Goal: Task Accomplishment & Management: Manage account settings

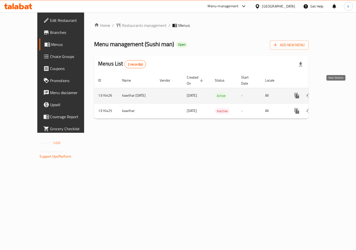
click at [335, 92] on icon "enhanced table" at bounding box center [333, 95] width 6 height 6
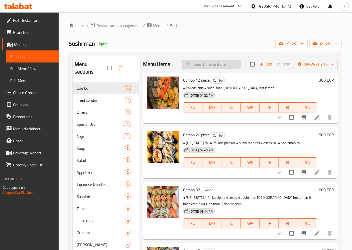
click at [194, 64] on input "search" at bounding box center [211, 64] width 59 height 9
paste input "Ura Maki Tuna"
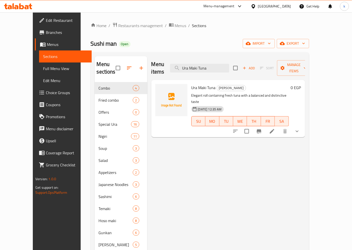
type input "Ura Maki Tuna"
click at [279, 127] on li at bounding box center [272, 131] width 14 height 9
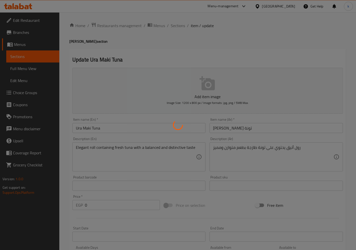
type input "إضافة صوص:"
type input "0"
type input "إضافة صوص:"
type input "0"
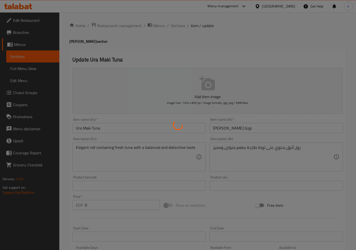
type input "0"
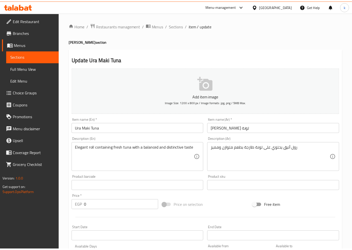
scroll to position [157, 0]
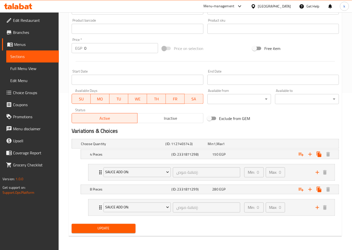
click at [222, 123] on div "Exclude from GEM" at bounding box center [250, 118] width 90 height 14
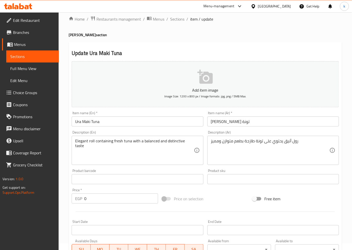
scroll to position [0, 0]
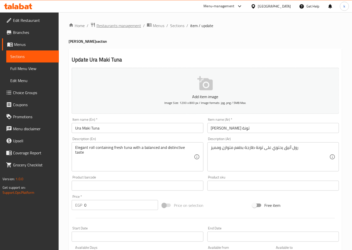
click at [104, 27] on span "Restaurants management" at bounding box center [118, 26] width 45 height 6
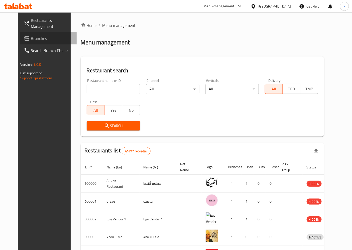
click at [34, 41] on span "Branches" at bounding box center [52, 38] width 42 height 6
